Goal: Find specific page/section: Find specific page/section

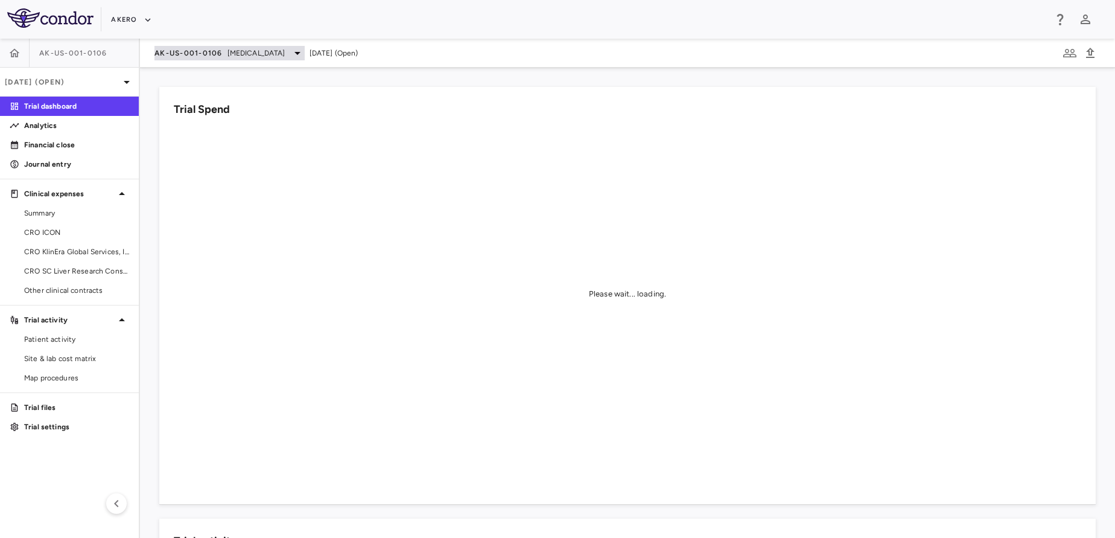
click at [241, 57] on span "[MEDICAL_DATA]" at bounding box center [257, 53] width 58 height 11
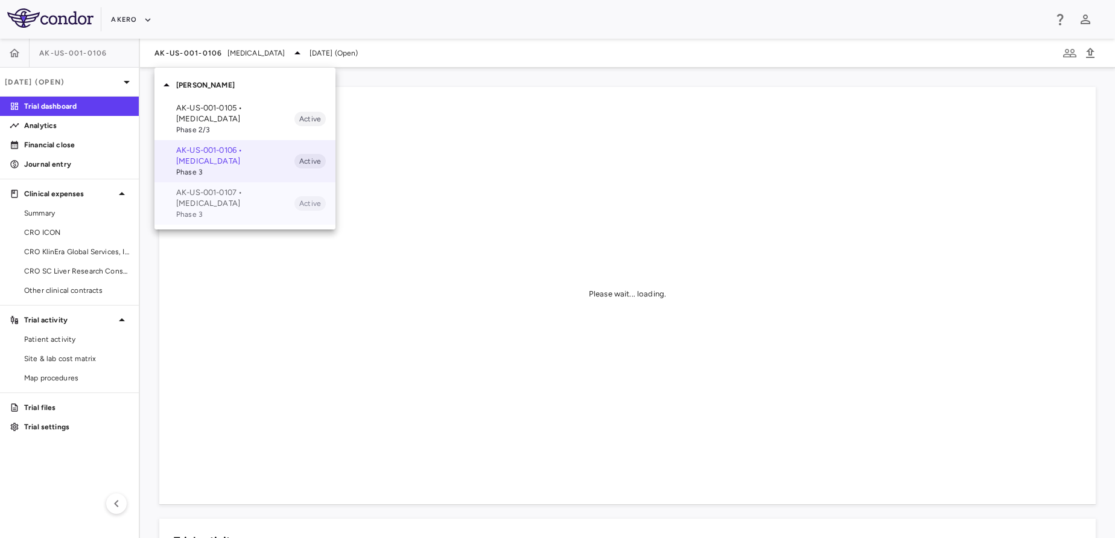
click at [238, 210] on span "Phase 3" at bounding box center [235, 214] width 118 height 11
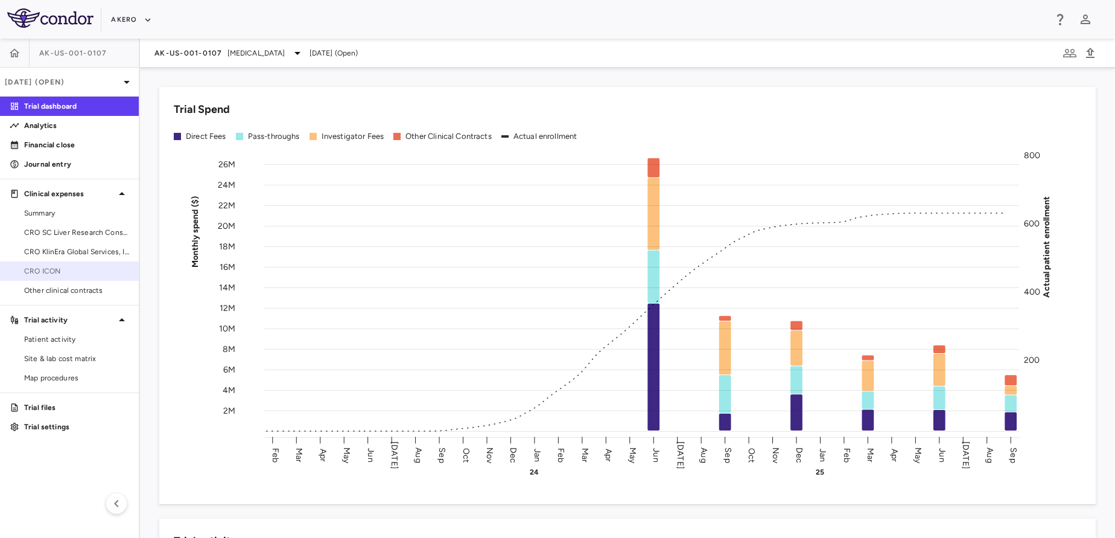
click at [43, 267] on span "CRO ICON" at bounding box center [76, 271] width 105 height 11
